Goal: Task Accomplishment & Management: Use online tool/utility

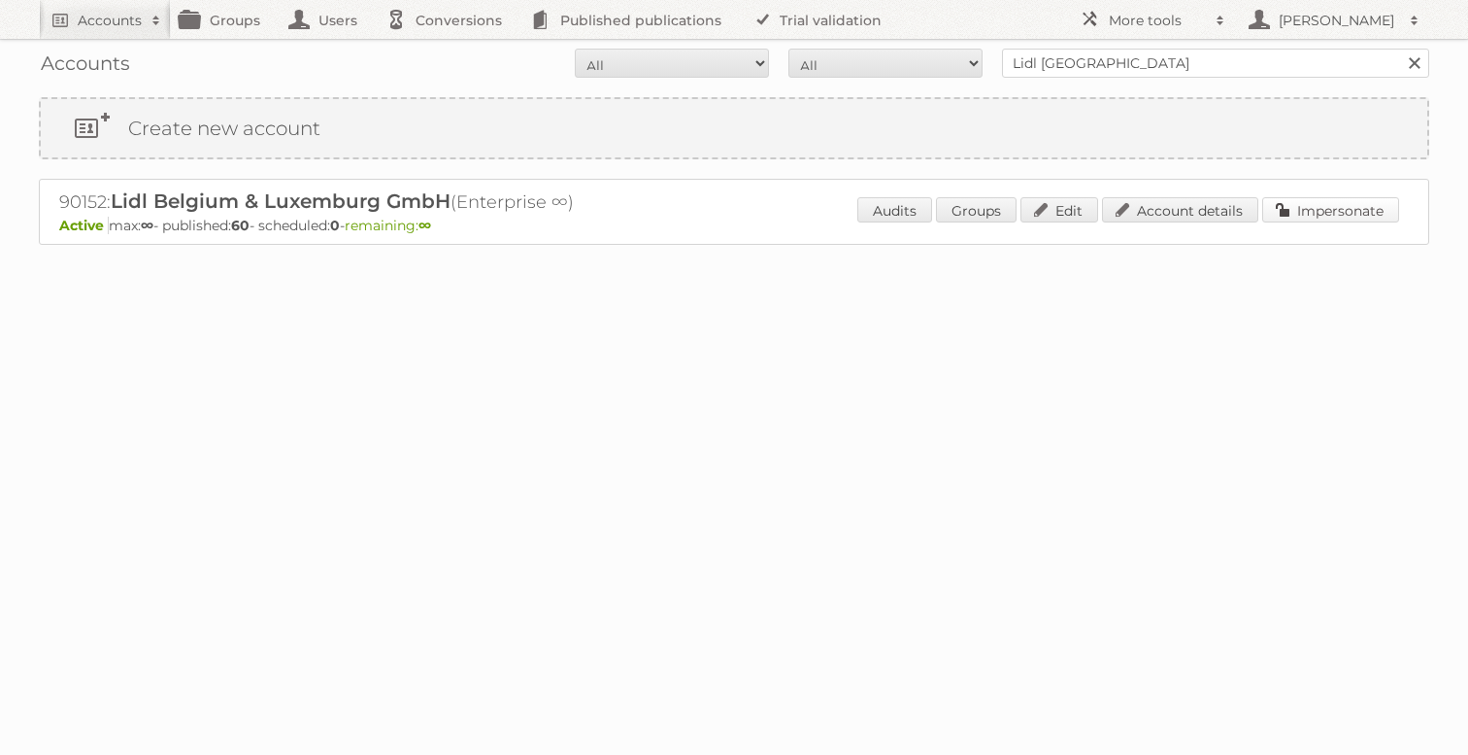
click at [1309, 205] on link "Impersonate" at bounding box center [1330, 209] width 137 height 25
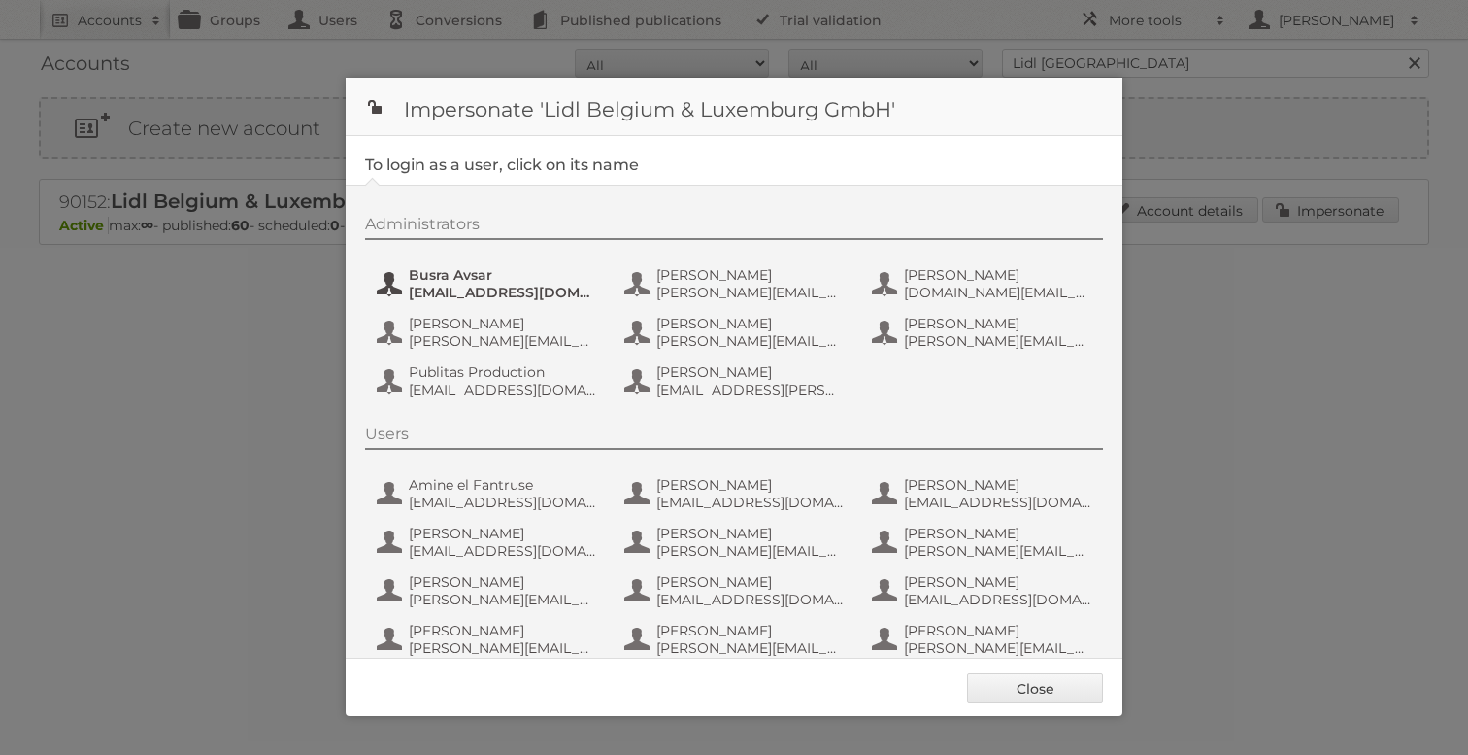
click at [455, 293] on span "busra.avsar_ext@external.lidl.be" at bounding box center [503, 292] width 188 height 17
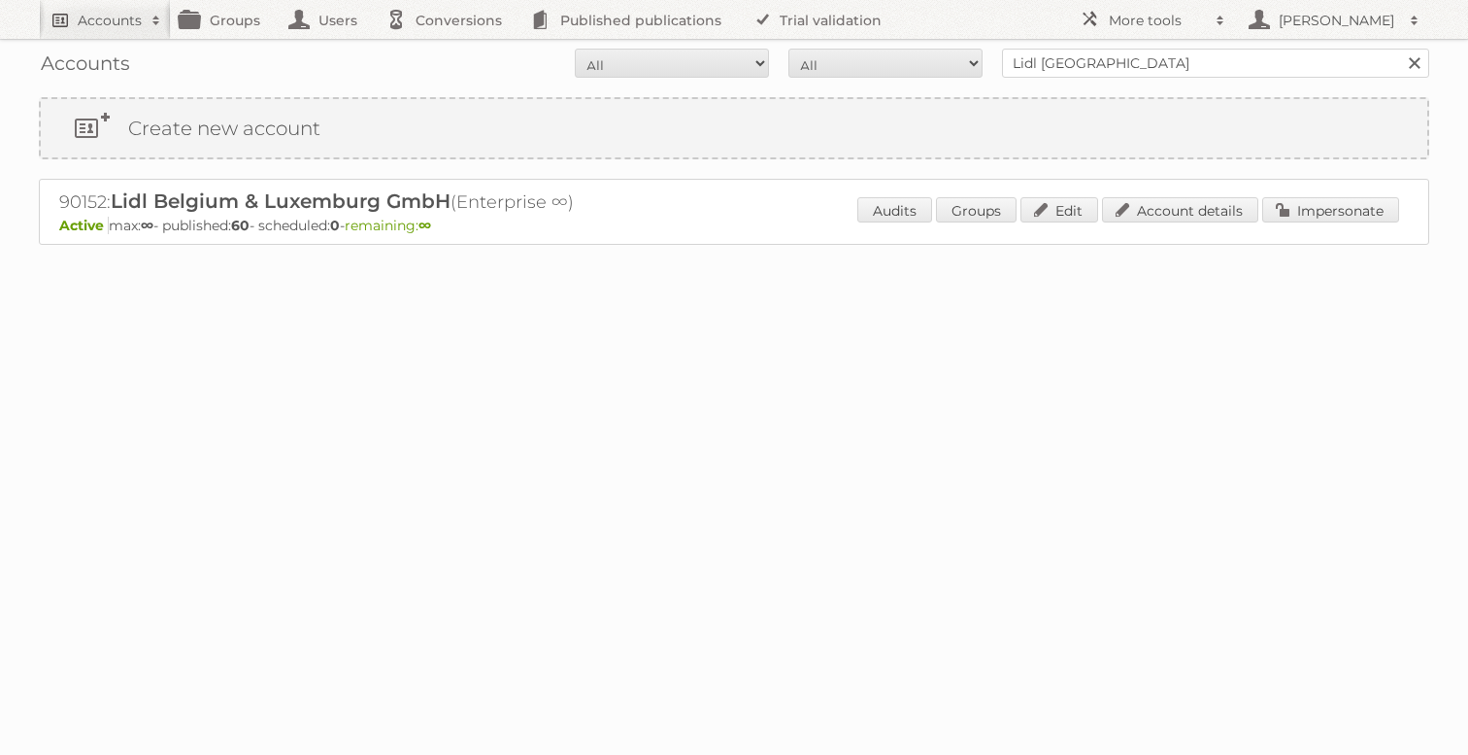
click at [114, 21] on h2 "Accounts" at bounding box center [110, 20] width 64 height 19
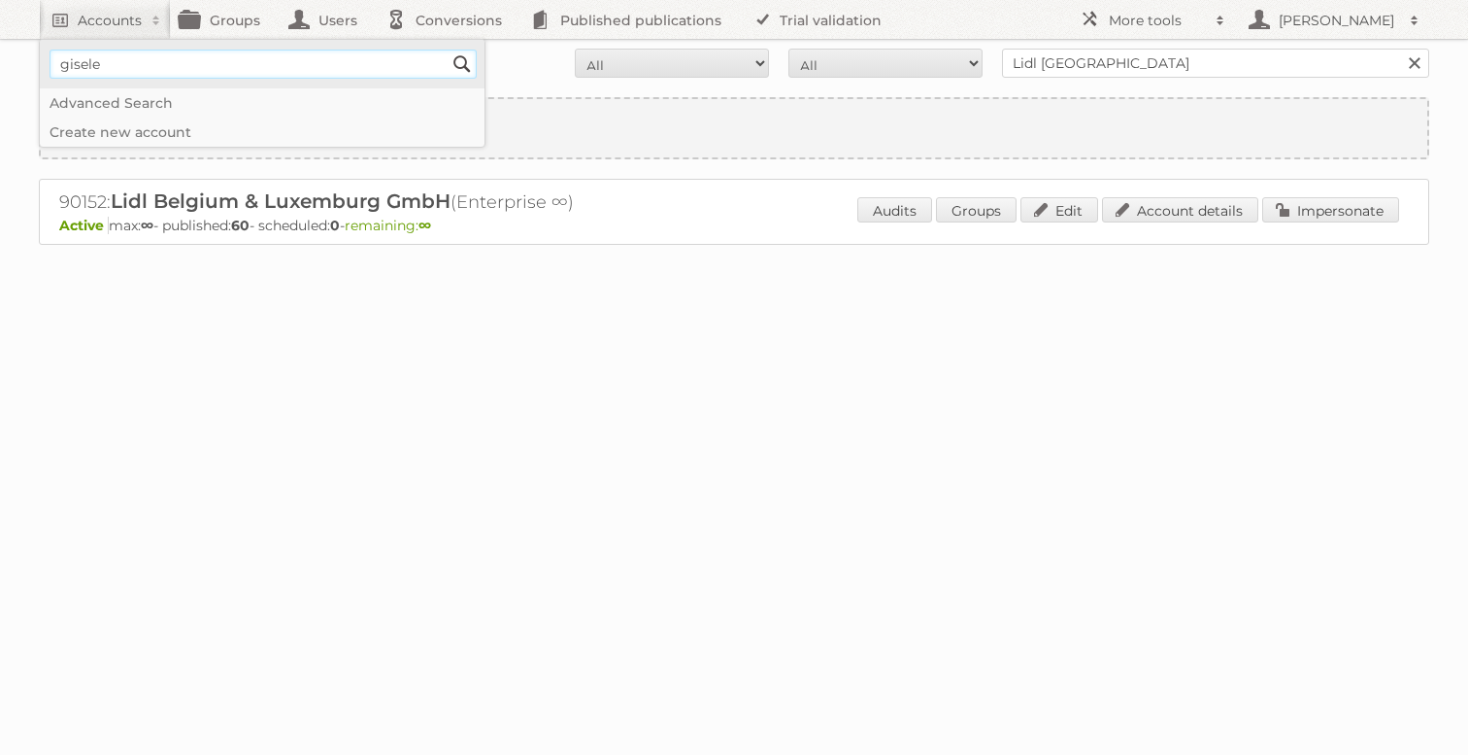
type input"] "gisele"
click at [448, 50] on input "Search" at bounding box center [462, 64] width 29 height 29
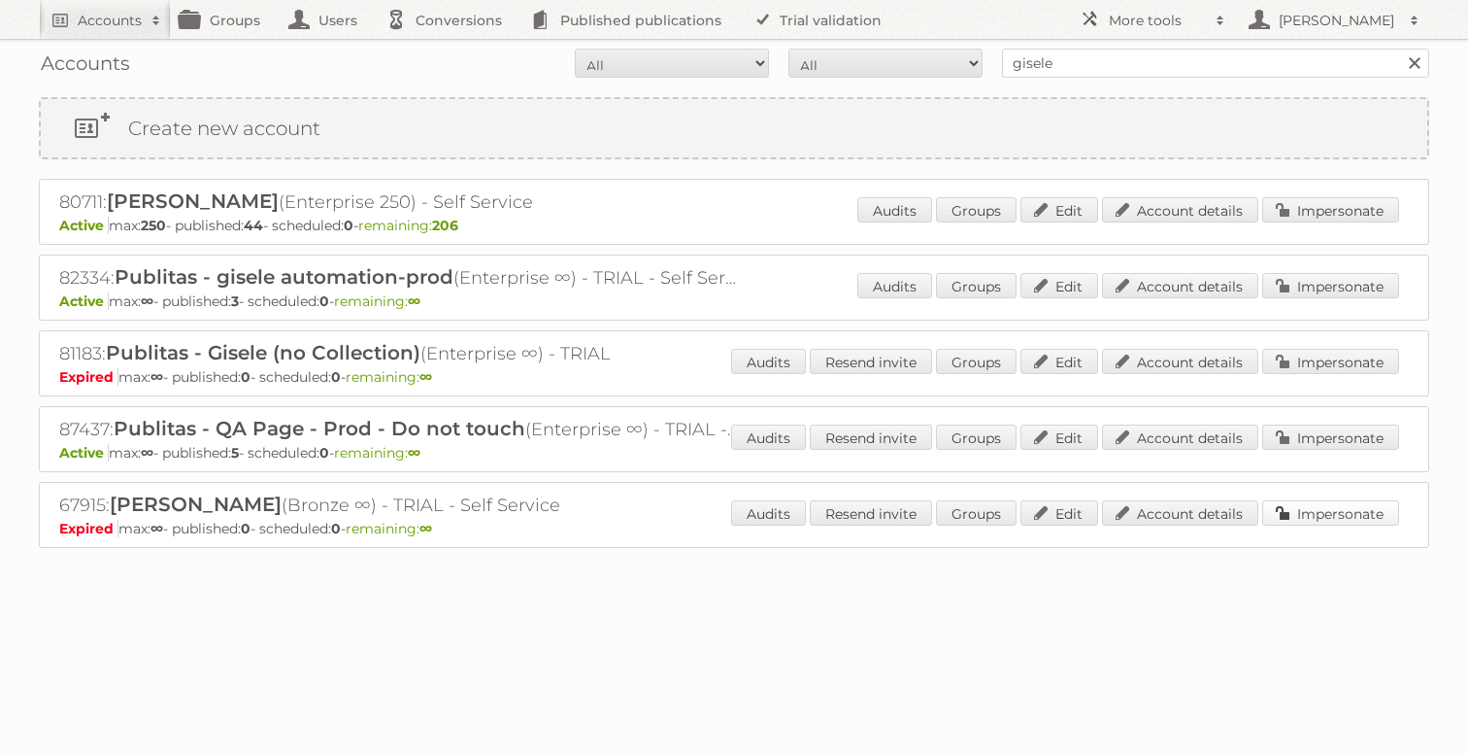
click at [1286, 510] on link "Impersonate" at bounding box center [1330, 512] width 137 height 25
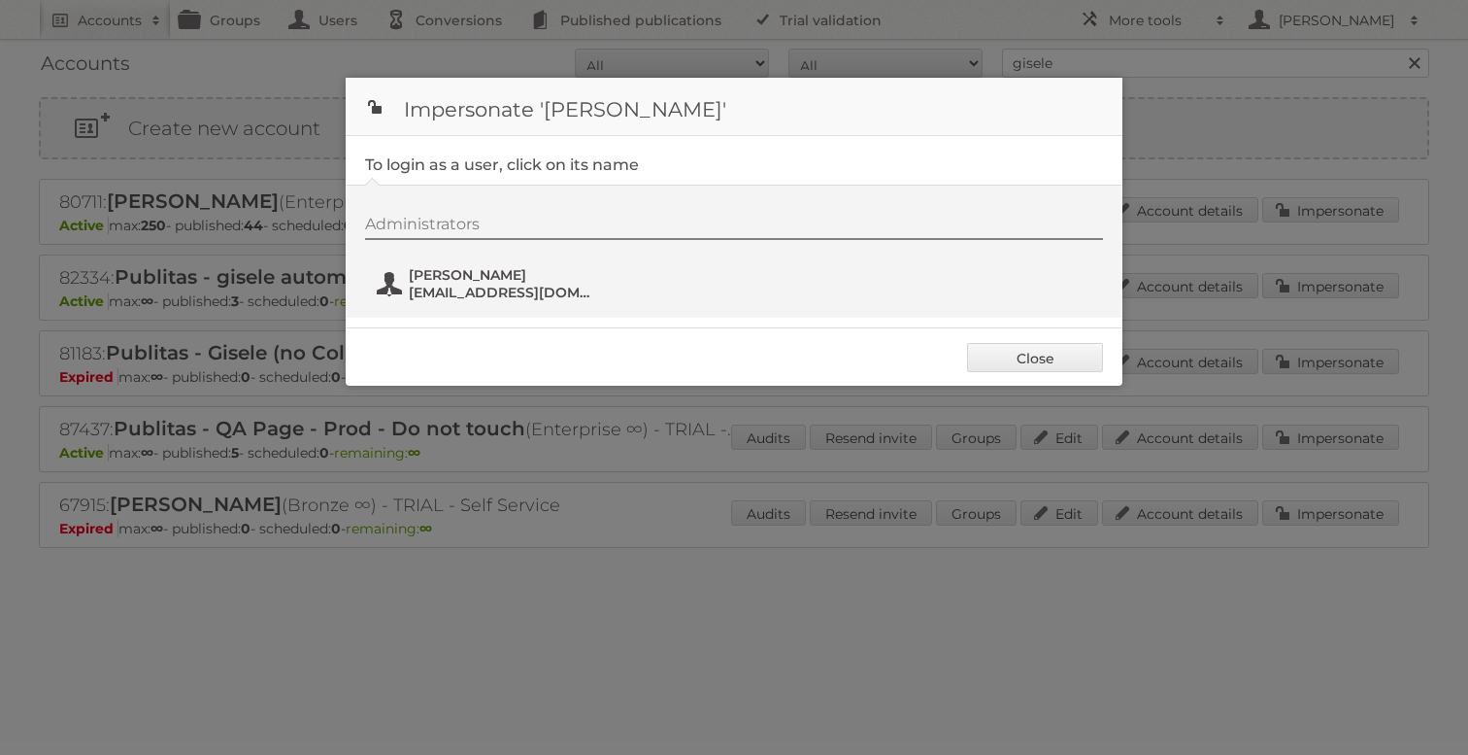
click at [500, 285] on span "giselefloryi4hl@hotmail.com" at bounding box center [503, 292] width 188 height 17
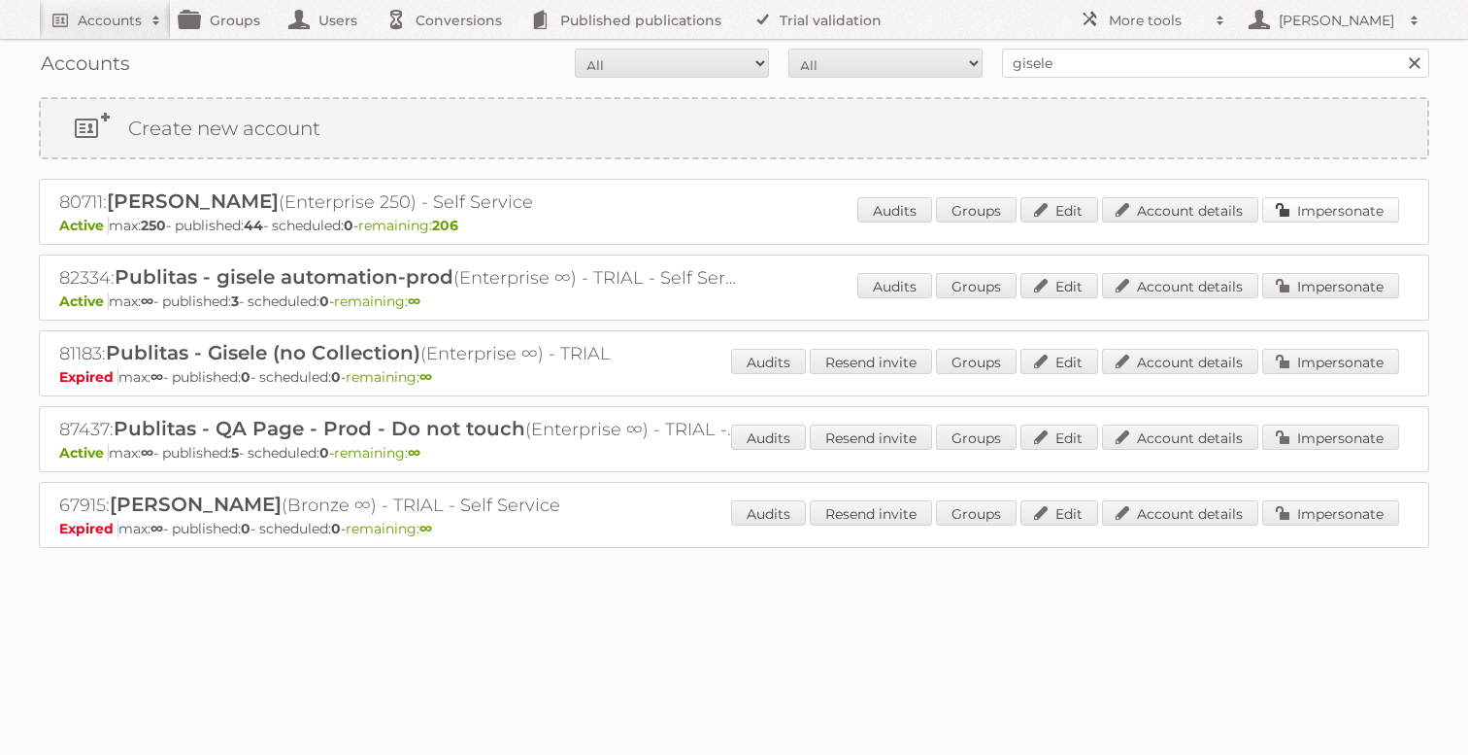
click at [1365, 219] on link "Impersonate" at bounding box center [1330, 209] width 137 height 25
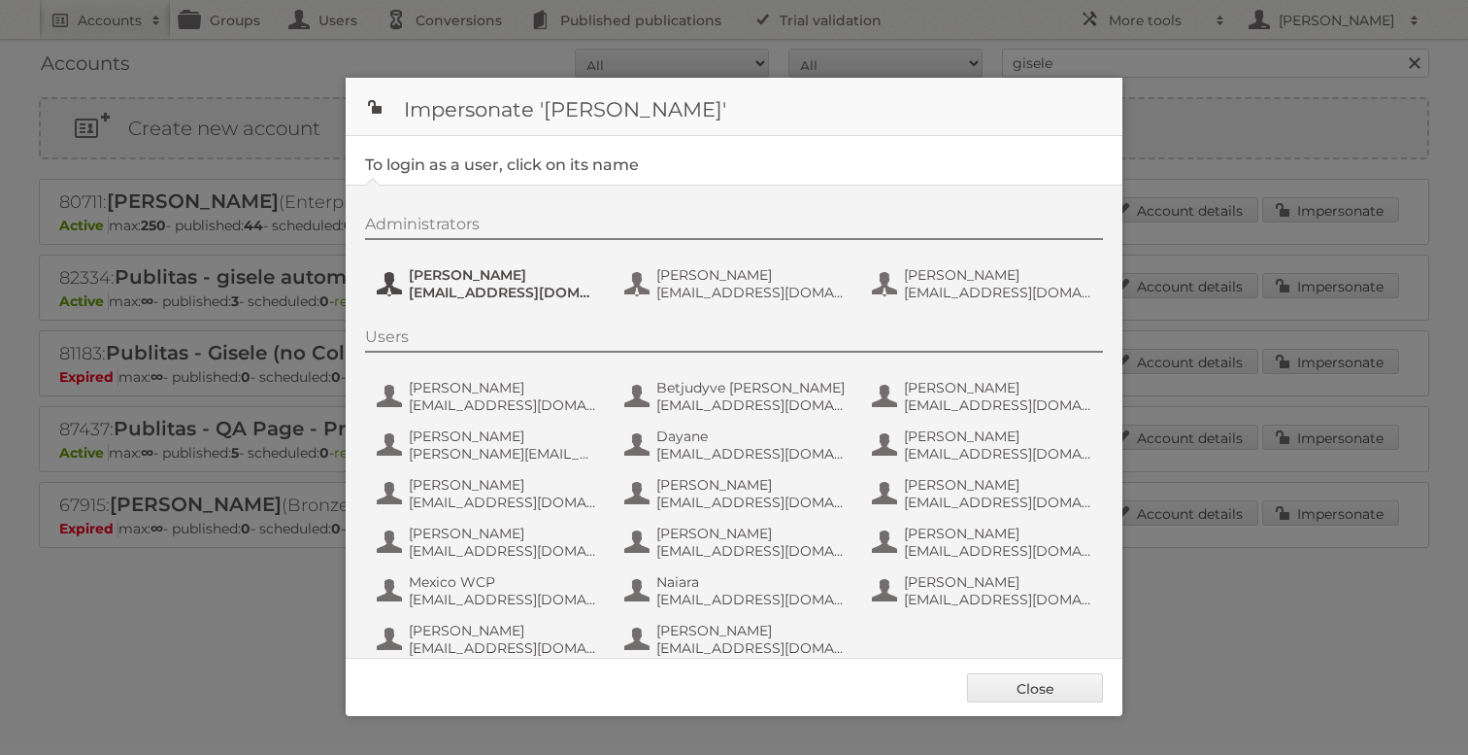
click at [479, 284] on span "ovega@hdlao.com" at bounding box center [503, 292] width 188 height 17
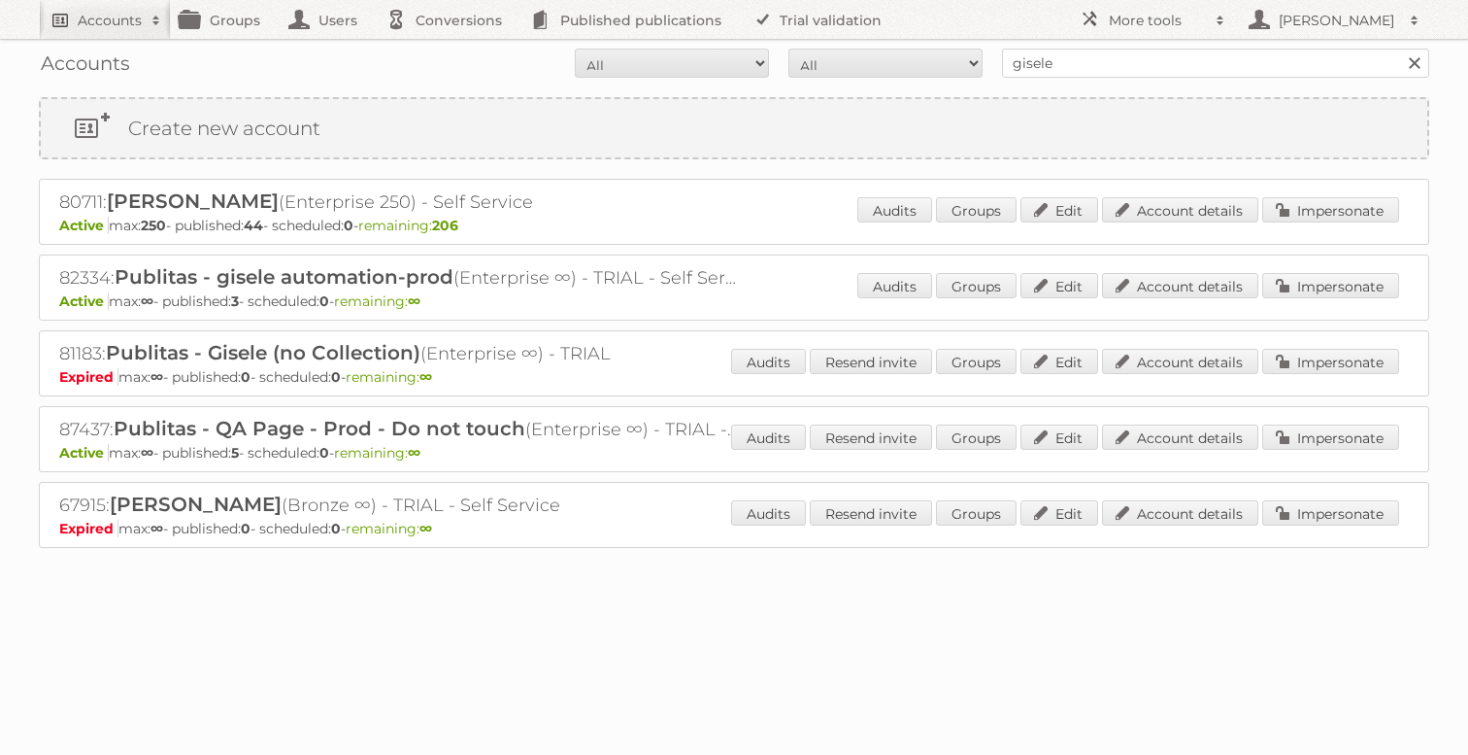
click at [110, 33] on link "Accounts" at bounding box center [105, 19] width 132 height 39
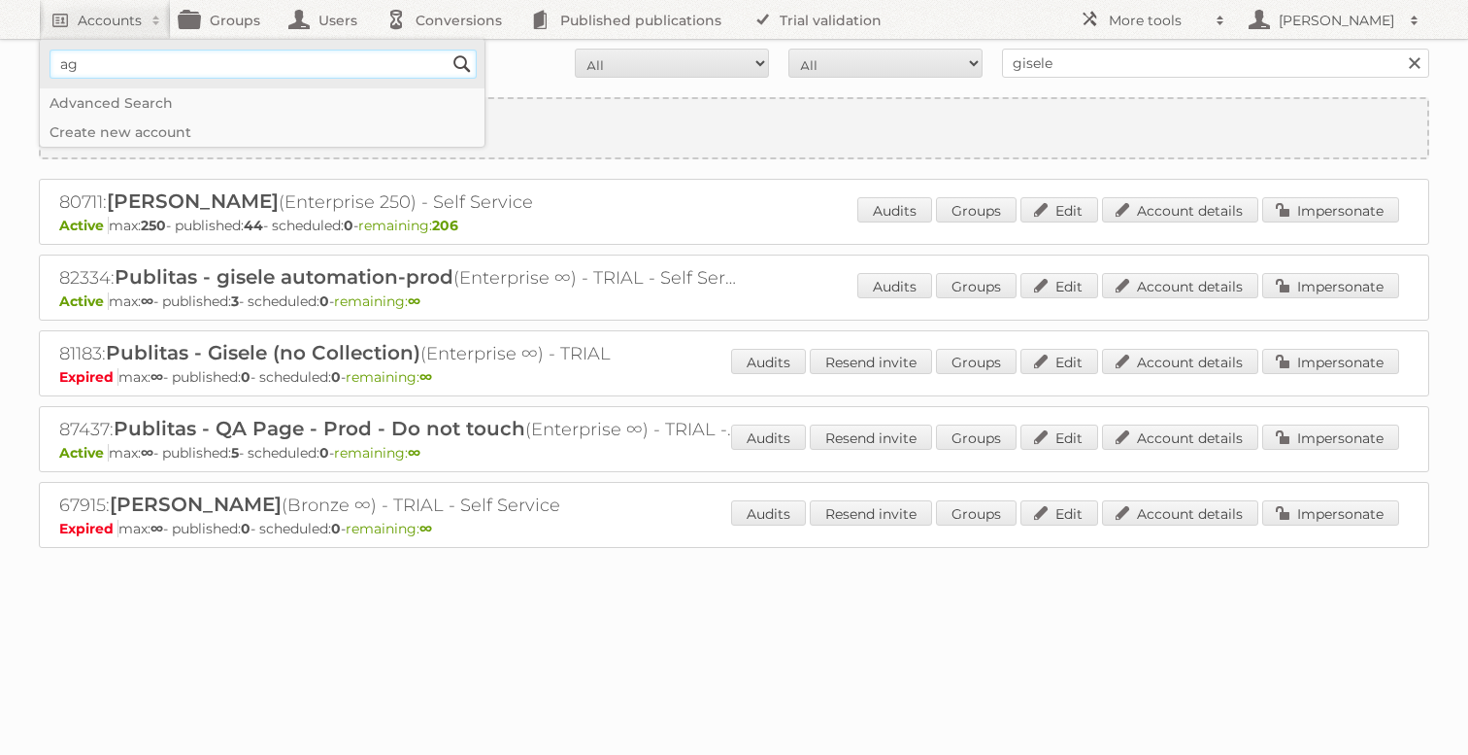
type input"] "a"
click at [1409, 61] on link at bounding box center [1414, 63] width 29 height 29
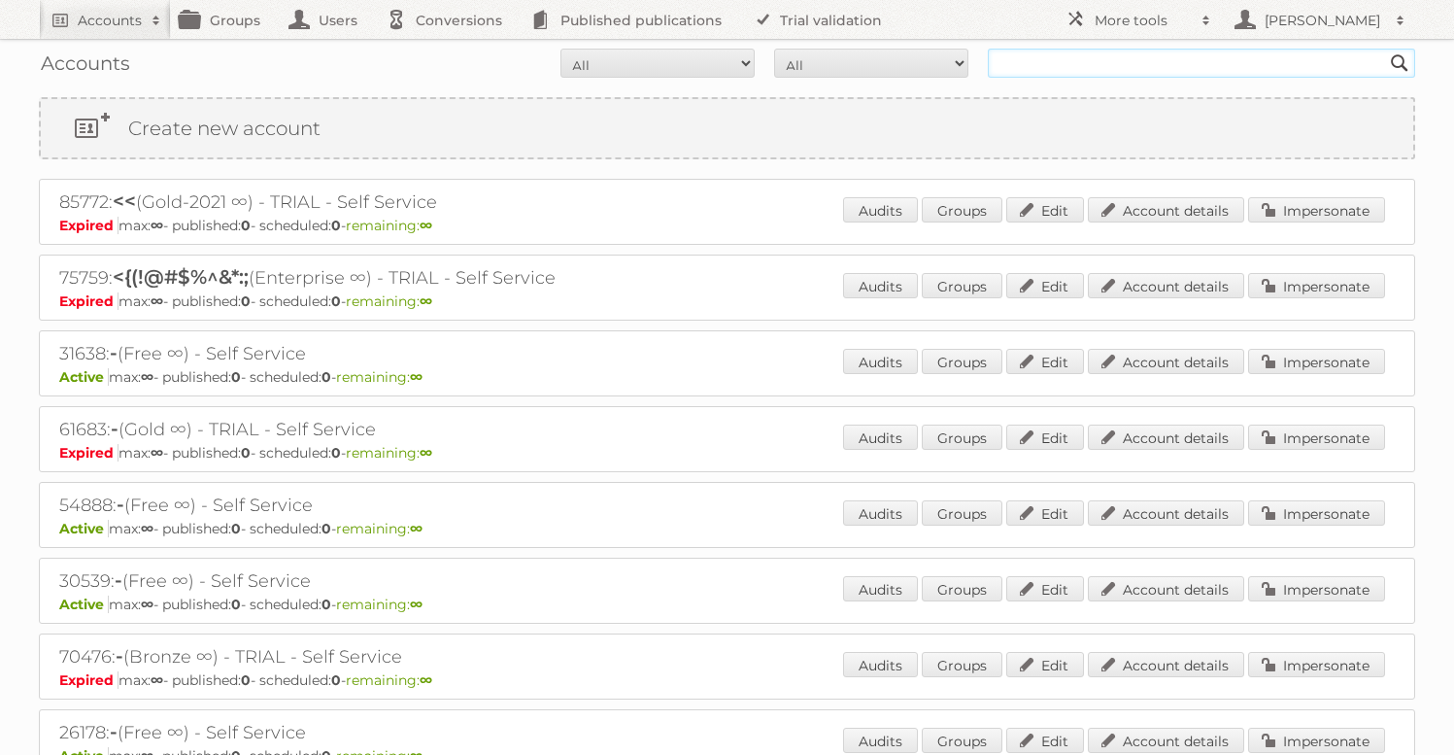
click at [1126, 70] on input "text" at bounding box center [1201, 63] width 427 height 29
type input "eimantas"
click at [72, 17] on link "Accounts" at bounding box center [105, 19] width 132 height 39
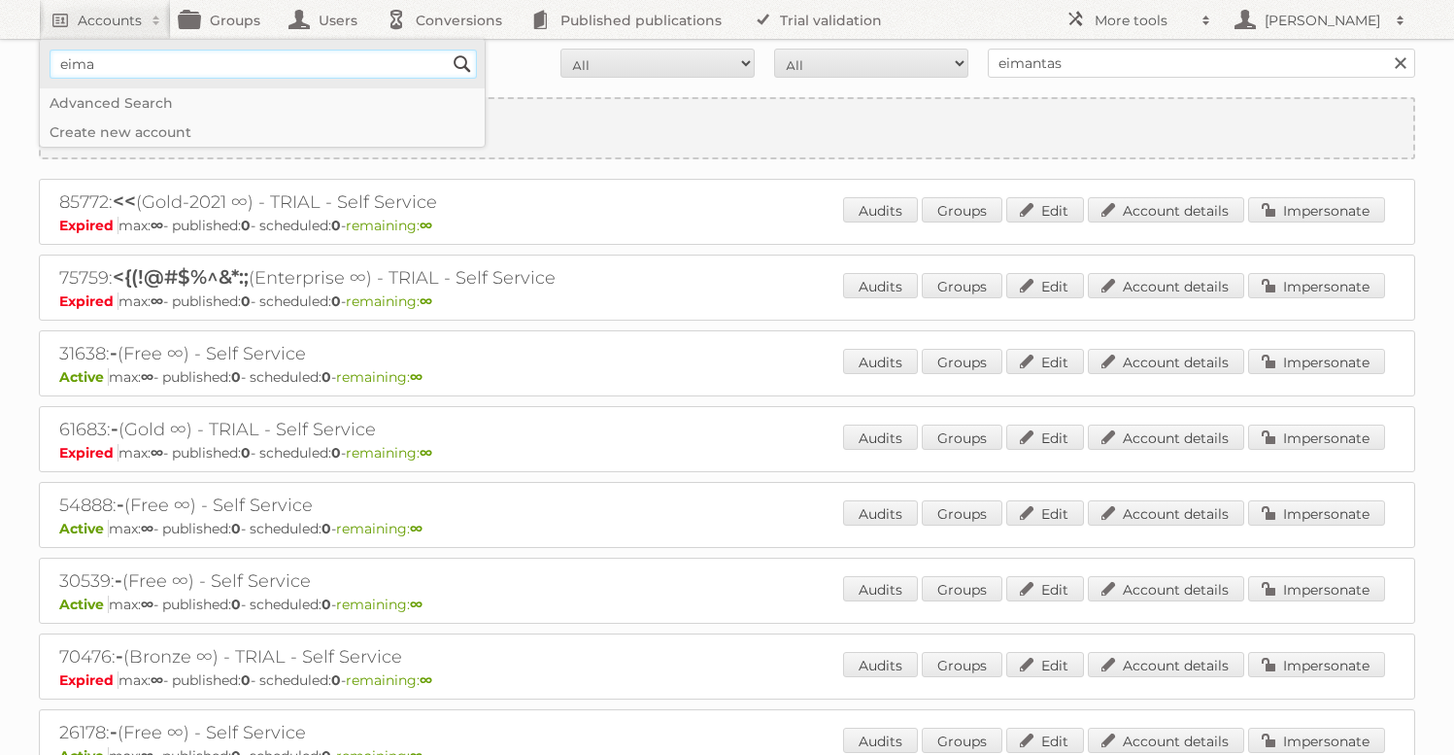
type input"] "eimantas"
click at [448, 50] on input "Search" at bounding box center [462, 64] width 29 height 29
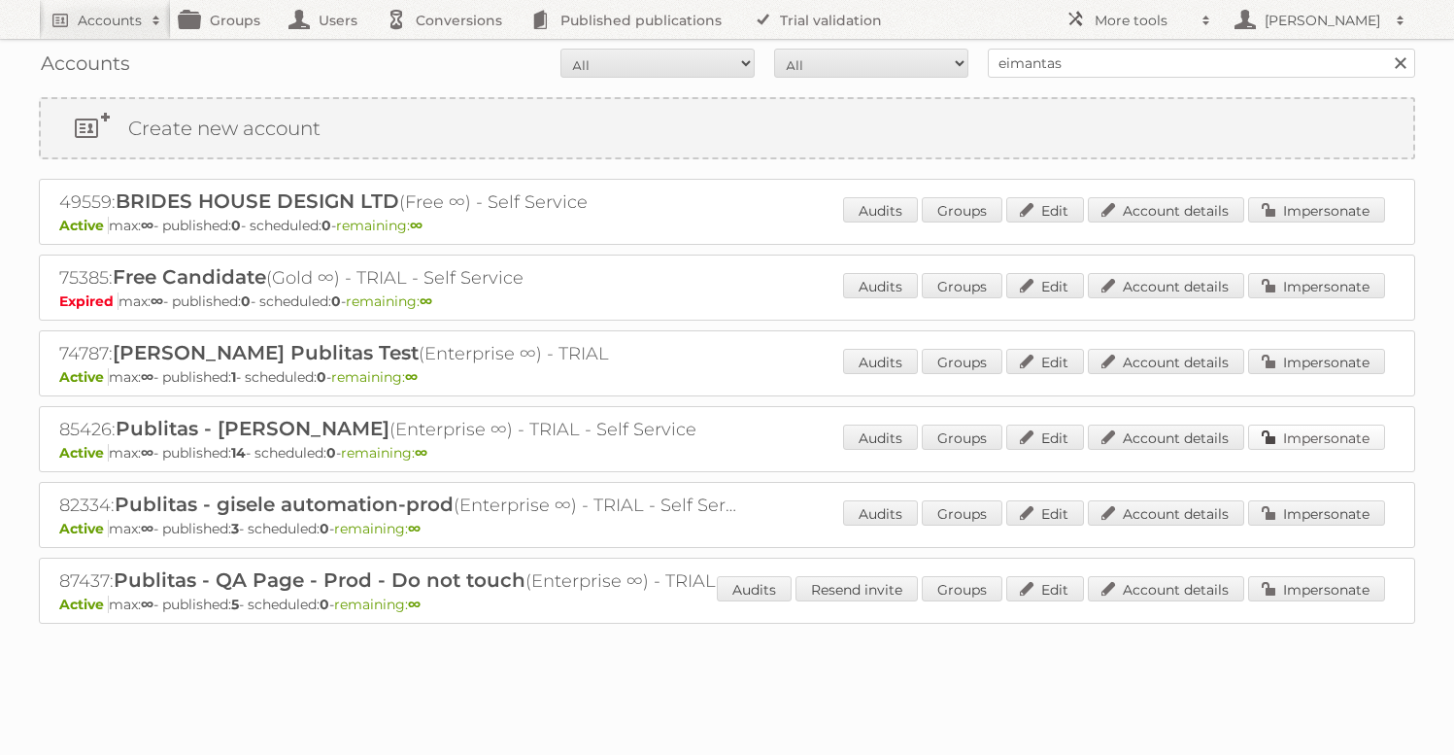
click at [1291, 434] on link "Impersonate" at bounding box center [1316, 436] width 137 height 25
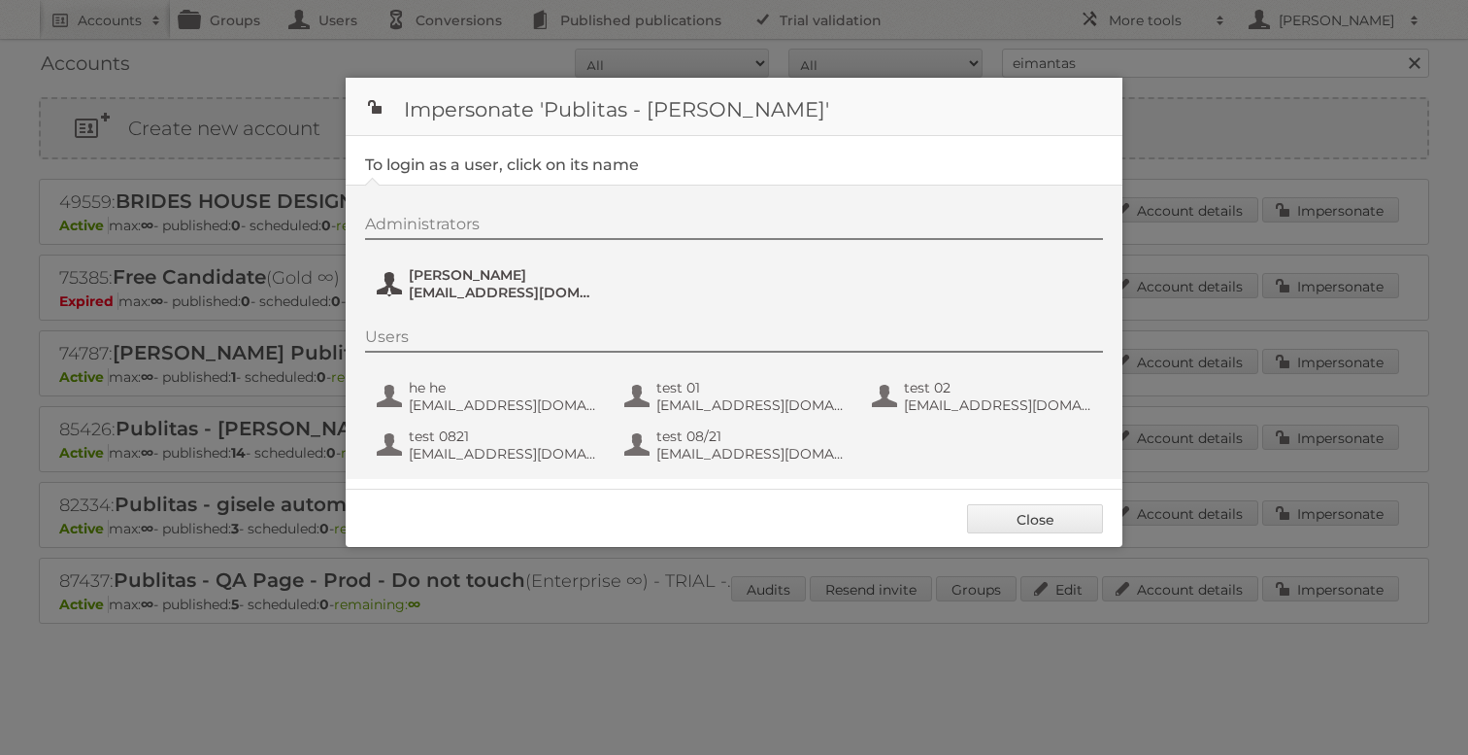
click at [457, 301] on button "[PERSON_NAME] [PERSON_NAME][EMAIL_ADDRESS][DOMAIN_NAME]" at bounding box center [489, 283] width 228 height 39
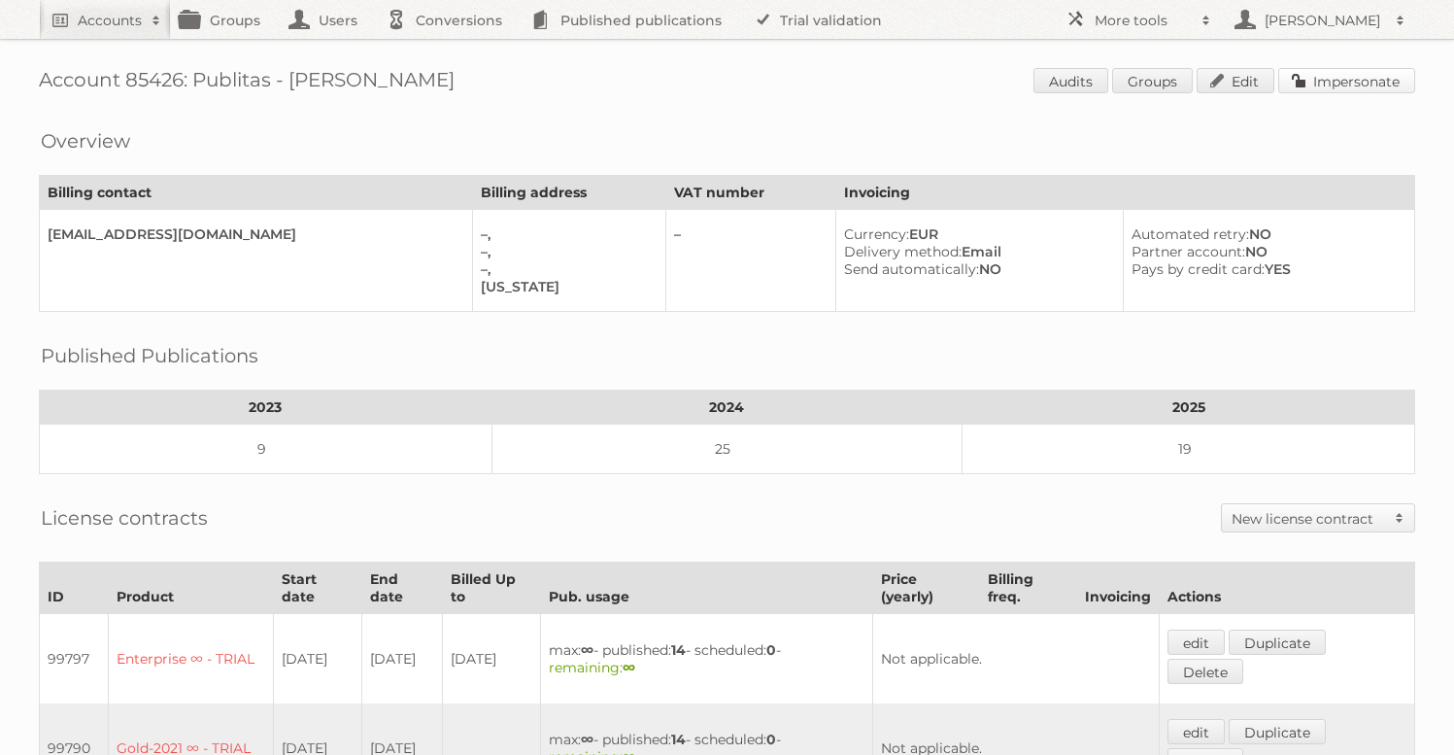
click at [1378, 70] on link "Impersonate" at bounding box center [1346, 80] width 137 height 25
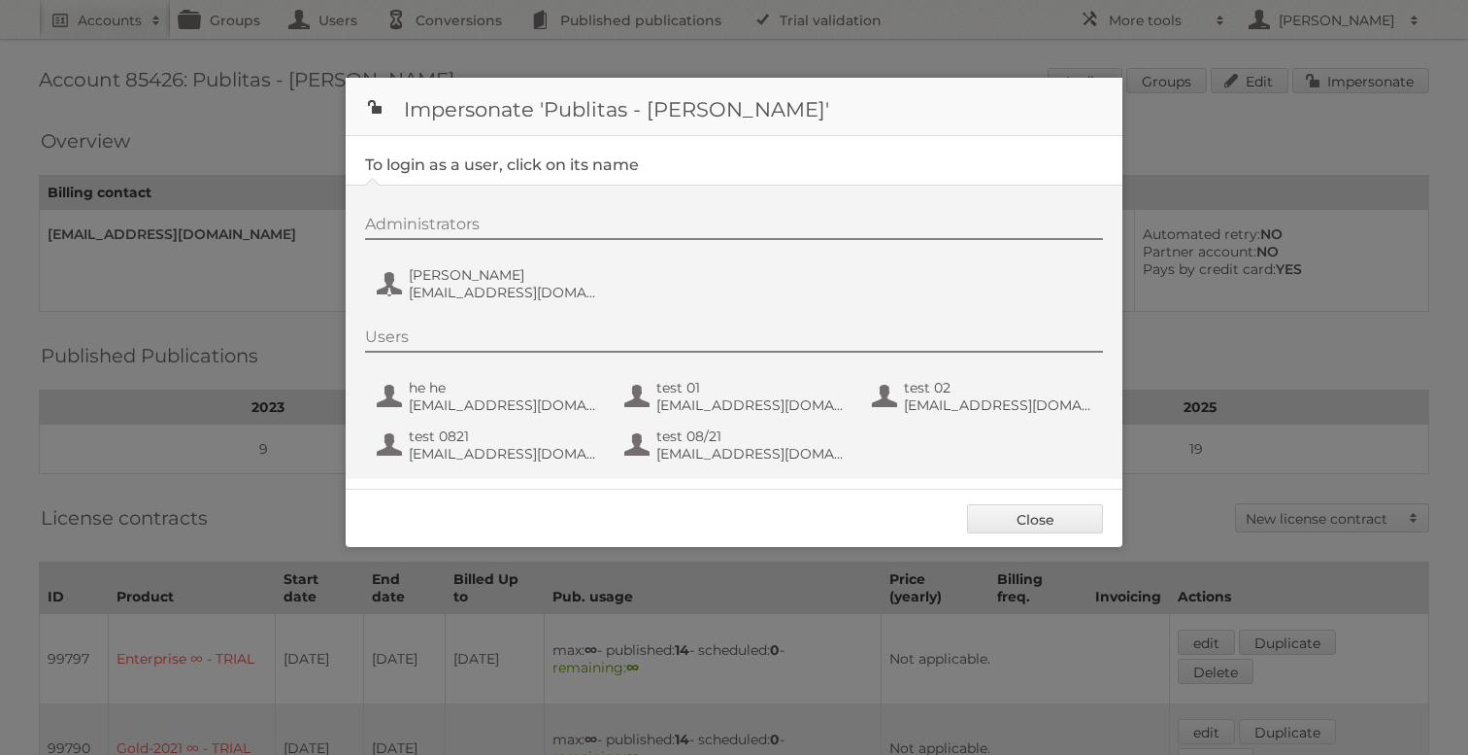
click at [423, 260] on div "Administrators [PERSON_NAME] [EMAIL_ADDRESS][DOMAIN_NAME]" at bounding box center [743, 261] width 757 height 93
click at [421, 281] on span "[PERSON_NAME]" at bounding box center [503, 274] width 188 height 17
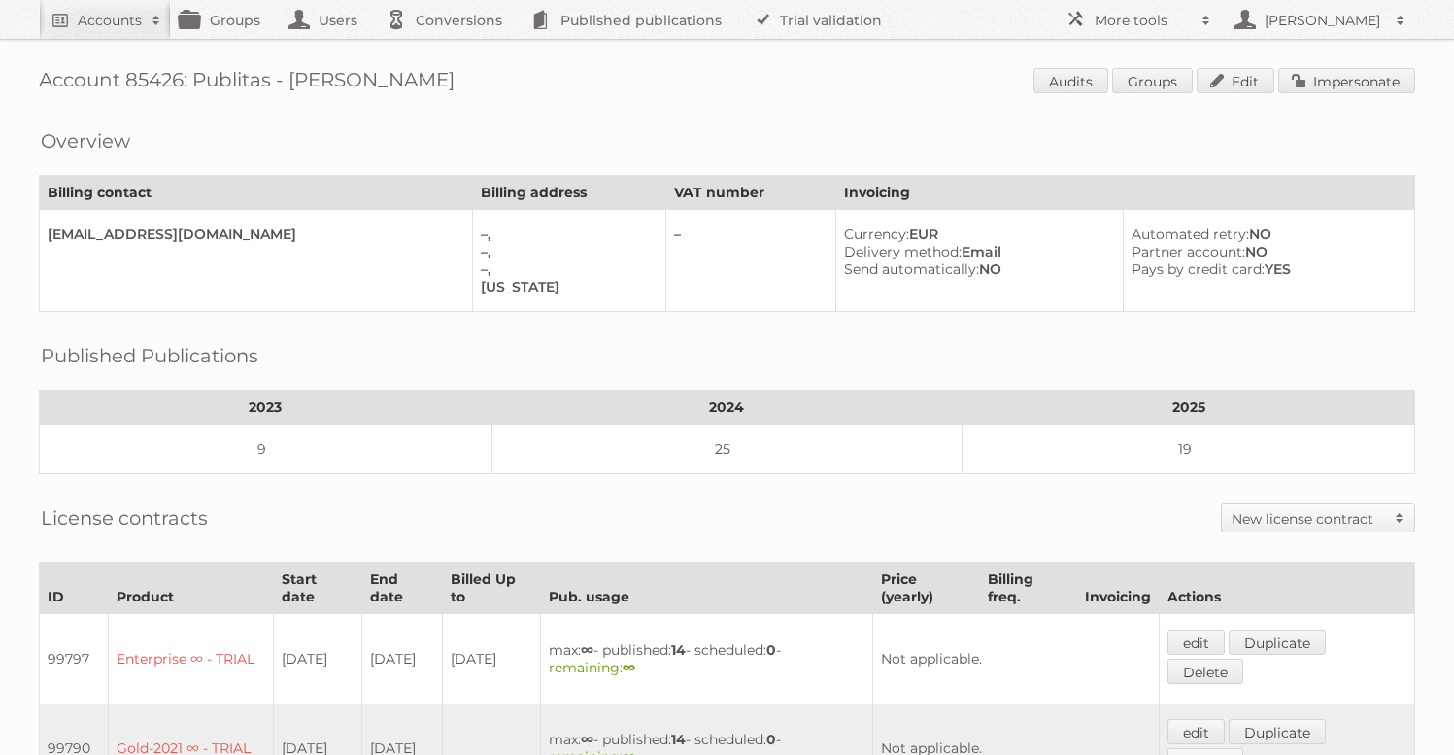
click at [1347, 95] on span "Audits Groups Edit Impersonate" at bounding box center [1224, 82] width 382 height 29
click at [1335, 82] on link "Impersonate" at bounding box center [1346, 80] width 137 height 25
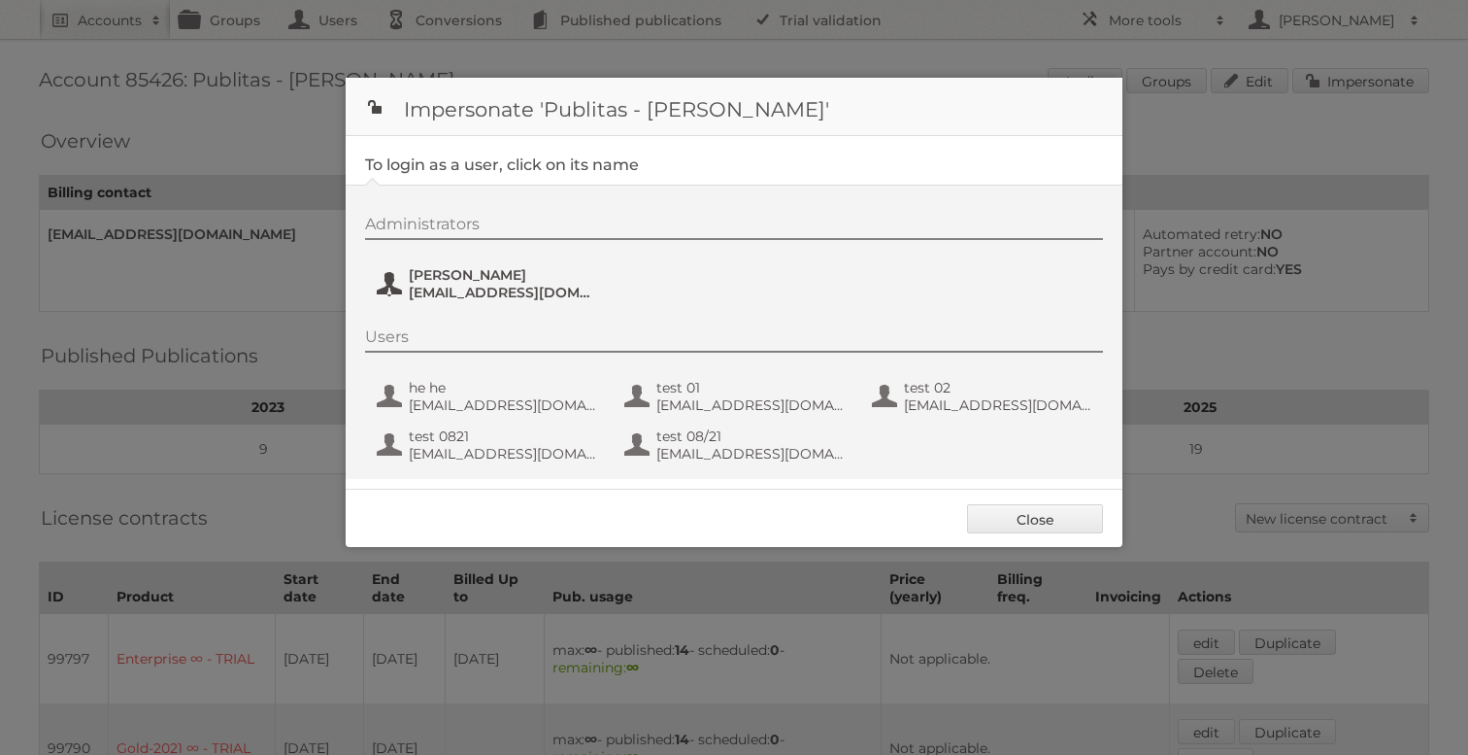
click at [447, 283] on span "[PERSON_NAME]" at bounding box center [503, 274] width 188 height 17
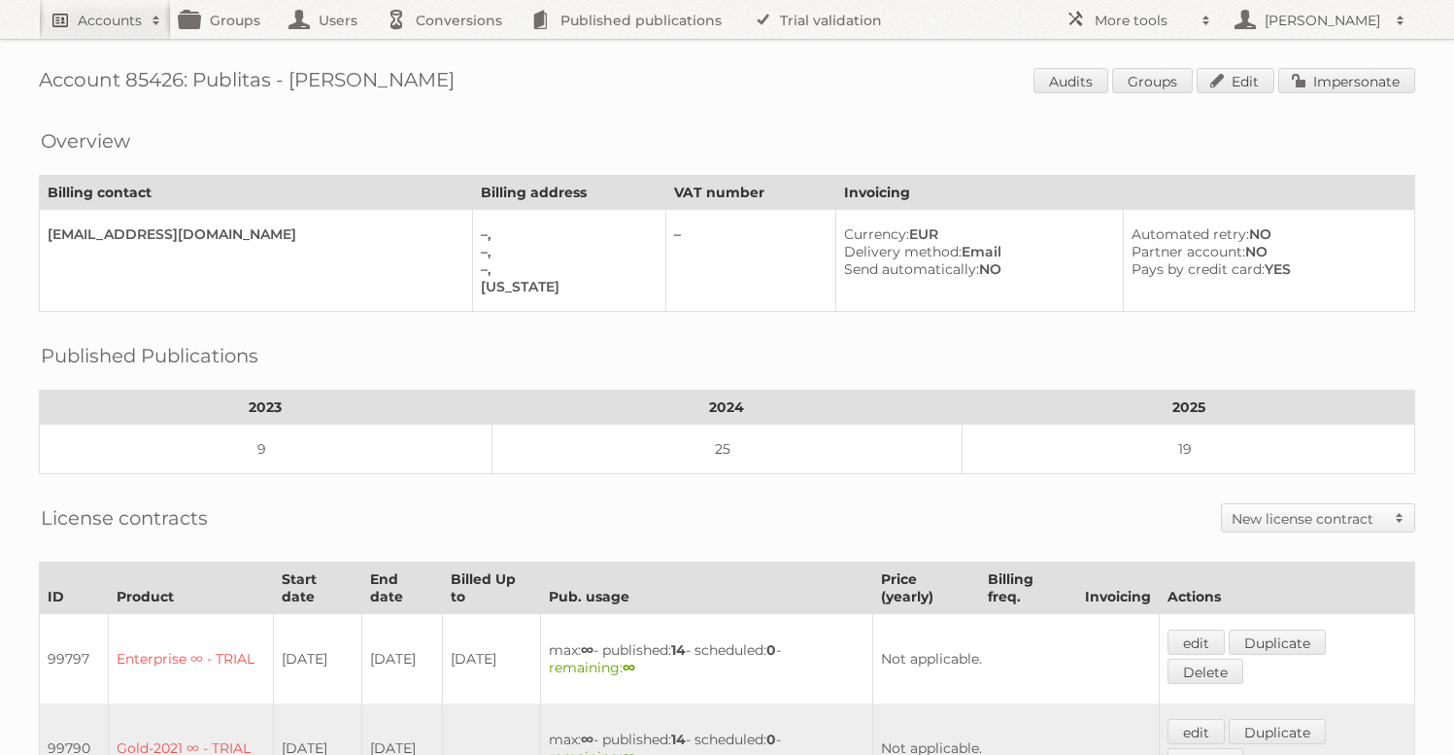
click at [100, 24] on h2 "Accounts" at bounding box center [110, 20] width 64 height 19
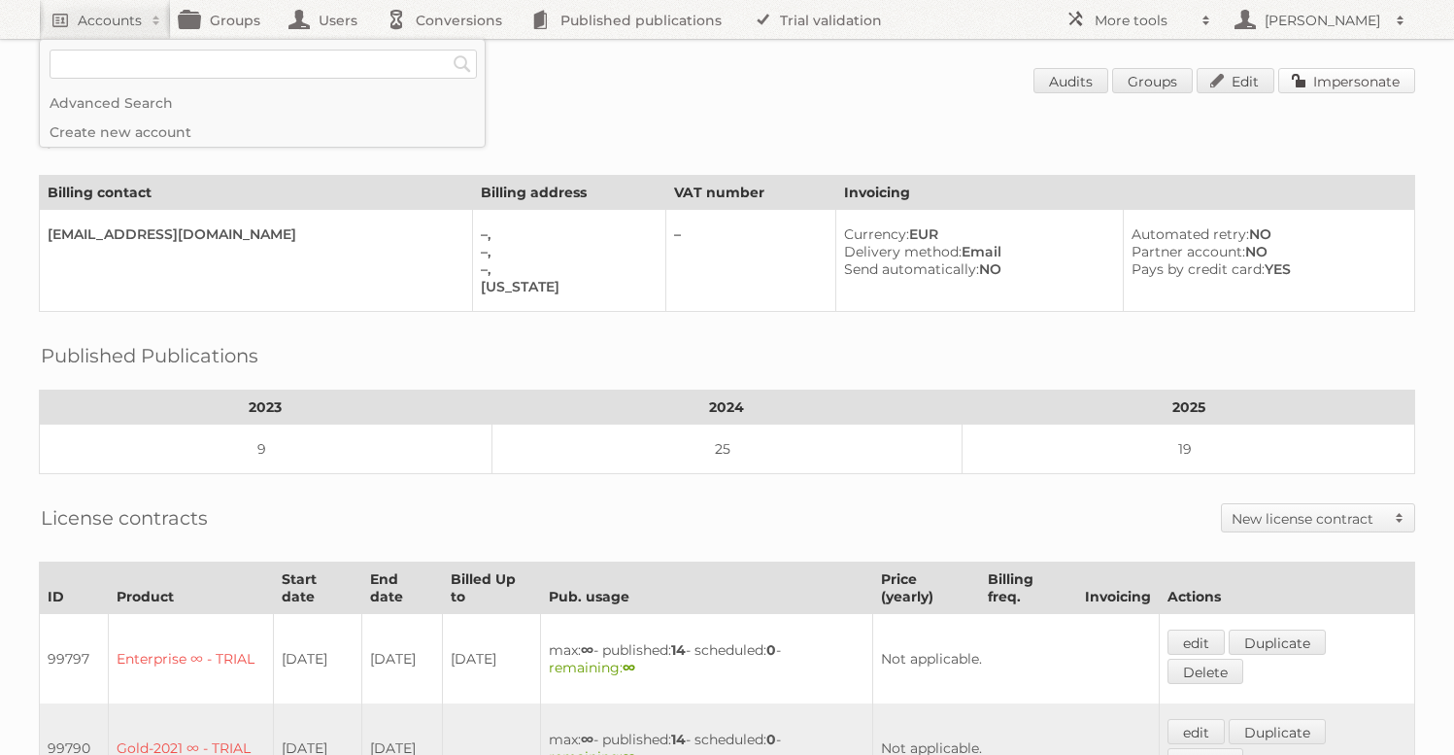
click at [1328, 92] on link "Impersonate" at bounding box center [1346, 80] width 137 height 25
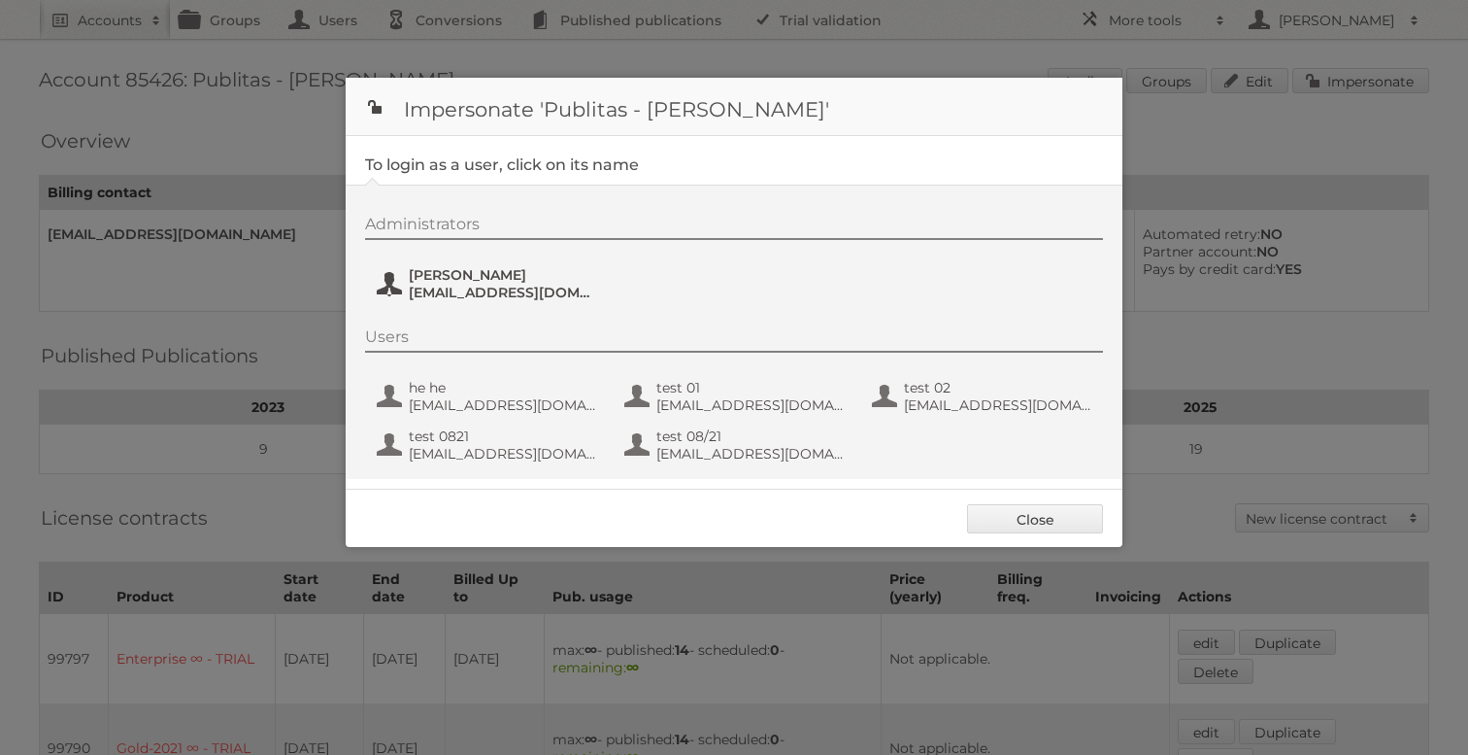
click at [481, 264] on button "[PERSON_NAME] [PERSON_NAME][EMAIL_ADDRESS][DOMAIN_NAME]" at bounding box center [489, 283] width 228 height 39
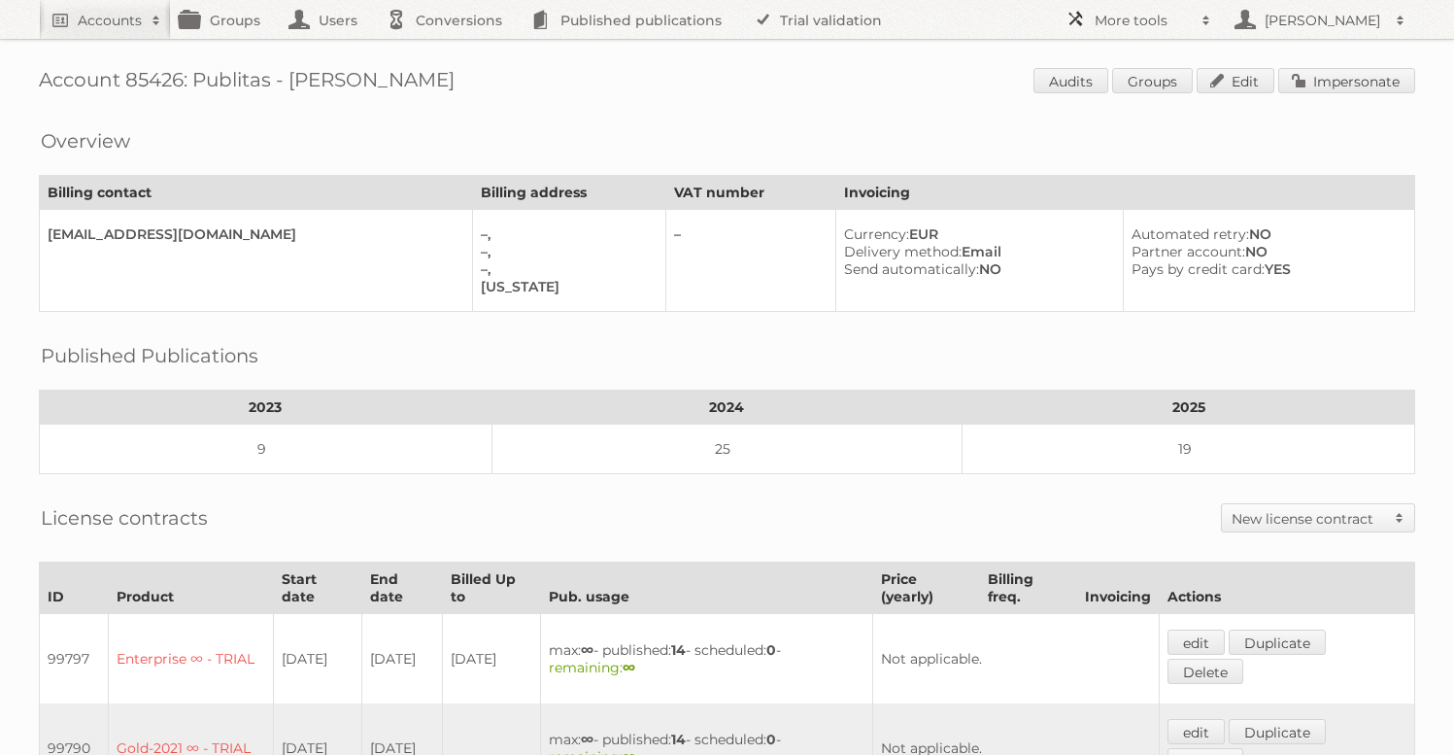
click at [1157, 24] on h2 "More tools" at bounding box center [1142, 20] width 97 height 19
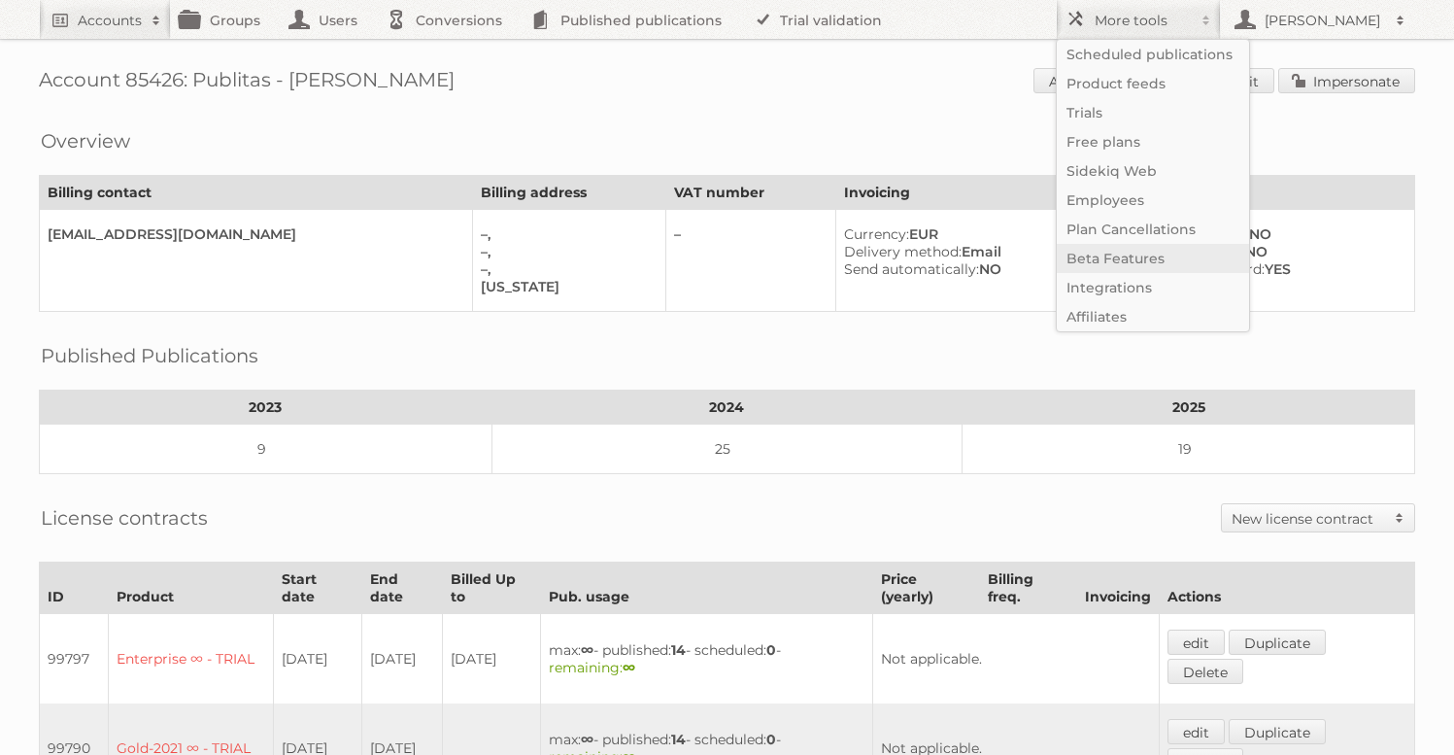
click at [1141, 252] on link "Beta Features" at bounding box center [1153, 258] width 192 height 29
